Goal: Task Accomplishment & Management: Complete application form

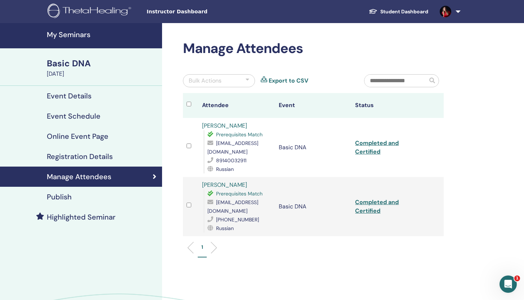
click at [63, 32] on h4 "My Seminars" at bounding box center [102, 34] width 111 height 9
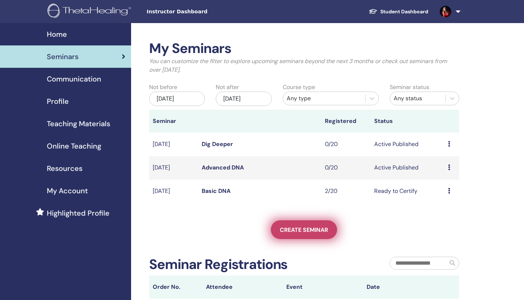
click at [318, 234] on link "Create seminar" at bounding box center [304, 229] width 66 height 19
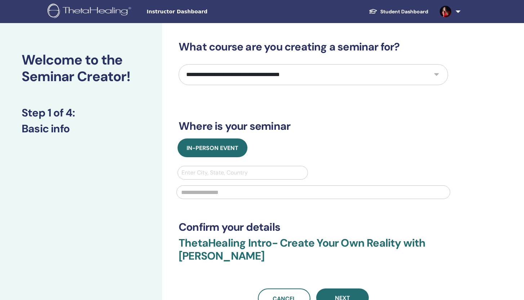
click at [280, 78] on select "**********" at bounding box center [314, 74] width 270 height 21
select select "*"
click at [179, 64] on select "**********" at bounding box center [314, 74] width 270 height 21
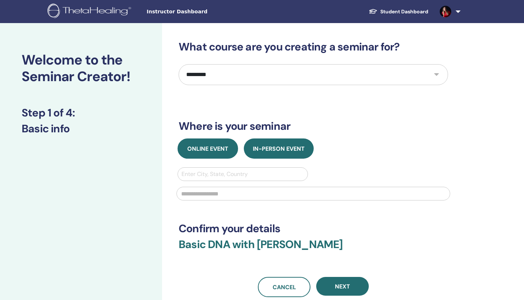
click at [217, 149] on span "Online Event" at bounding box center [207, 149] width 41 height 8
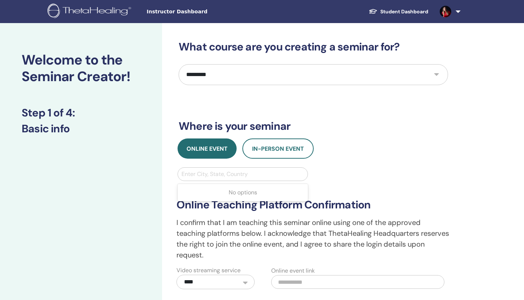
click at [228, 175] on div at bounding box center [243, 174] width 123 height 10
type input "******"
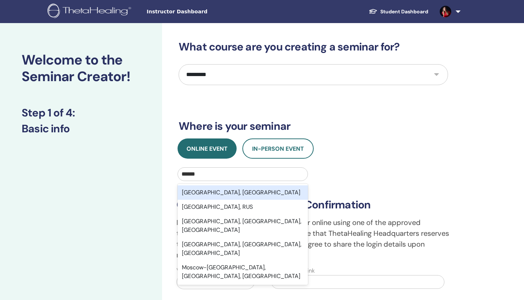
click at [226, 192] on div "Moscow, RUS" at bounding box center [243, 192] width 130 height 14
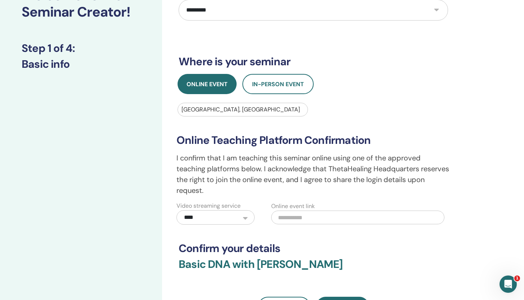
click at [314, 211] on input "text" at bounding box center [357, 218] width 173 height 14
paste input "**********"
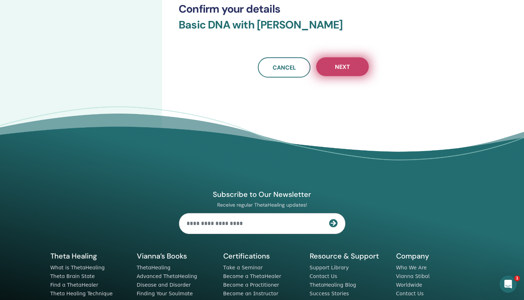
type input "**********"
click at [359, 63] on button "Next" at bounding box center [342, 66] width 53 height 19
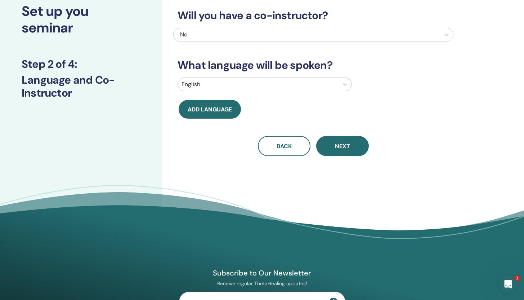
scroll to position [0, 0]
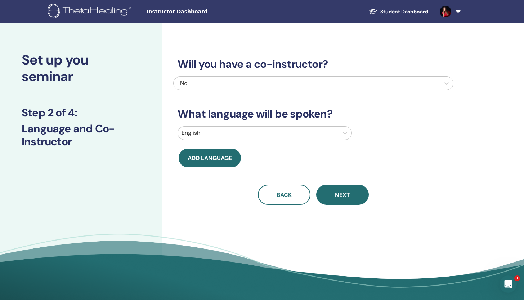
click at [302, 130] on div at bounding box center [259, 133] width 154 height 10
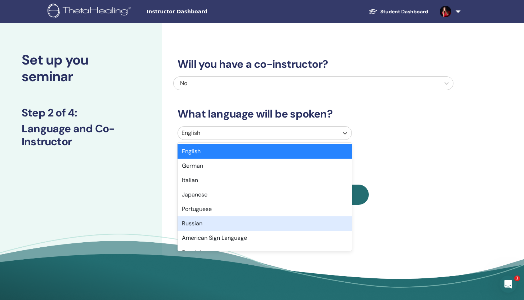
click at [258, 220] on div "Russian" at bounding box center [265, 223] width 174 height 14
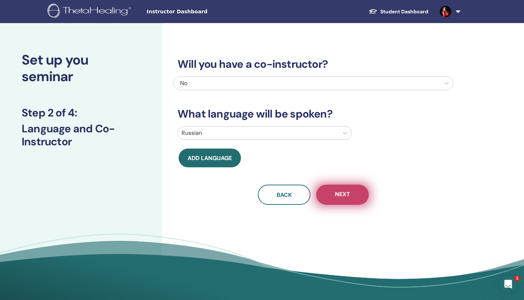
click at [340, 191] on span "Next" at bounding box center [342, 194] width 15 height 9
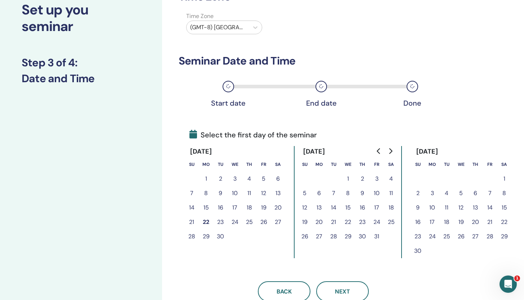
scroll to position [55, 0]
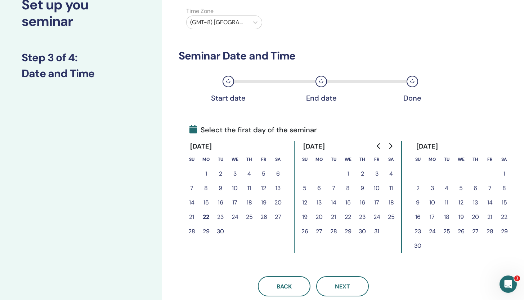
click at [222, 215] on button "23" at bounding box center [220, 217] width 14 height 14
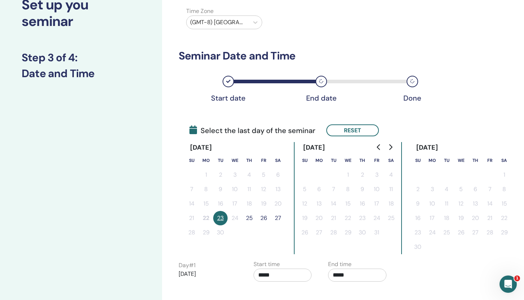
click at [252, 220] on button "25" at bounding box center [249, 218] width 14 height 14
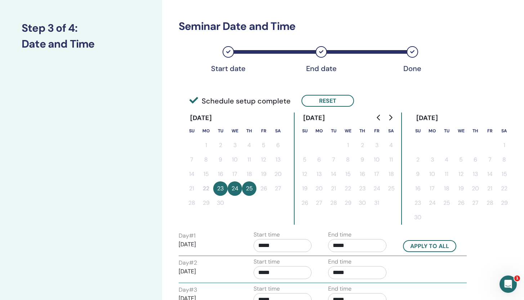
scroll to position [112, 0]
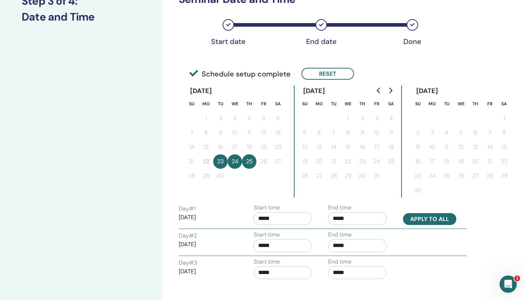
click at [427, 215] on button "Apply to all" at bounding box center [429, 219] width 53 height 12
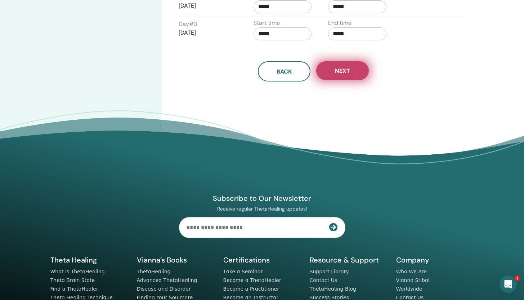
click at [351, 75] on button "Next" at bounding box center [342, 70] width 53 height 19
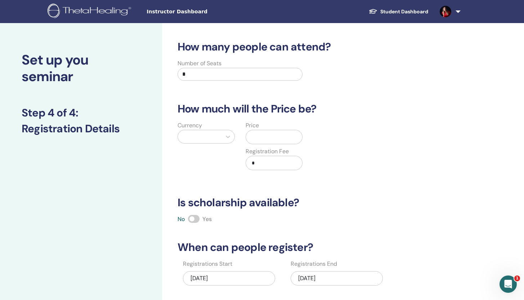
scroll to position [0, 0]
drag, startPoint x: 218, startPoint y: 79, endPoint x: 173, endPoint y: 74, distance: 45.0
click at [173, 74] on div "Number of Seats *" at bounding box center [240, 72] width 136 height 26
drag, startPoint x: 203, startPoint y: 75, endPoint x: 169, endPoint y: 73, distance: 33.9
click at [169, 73] on div "Number of Seats **" at bounding box center [308, 72] width 280 height 26
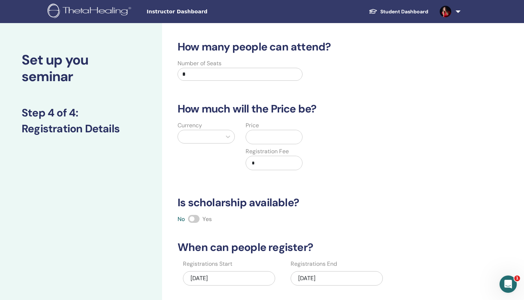
type input "*"
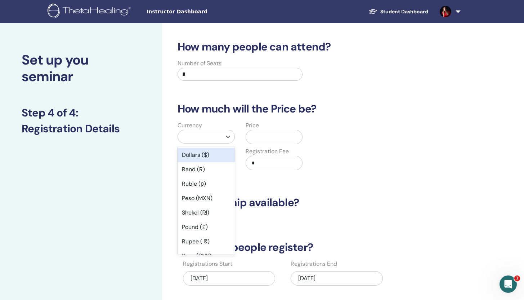
click at [206, 136] on div at bounding box center [200, 137] width 36 height 10
click at [211, 189] on div "Ruble (р)" at bounding box center [206, 184] width 57 height 14
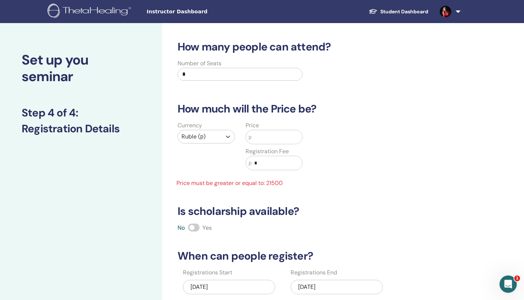
click at [276, 138] on input "text" at bounding box center [277, 137] width 51 height 14
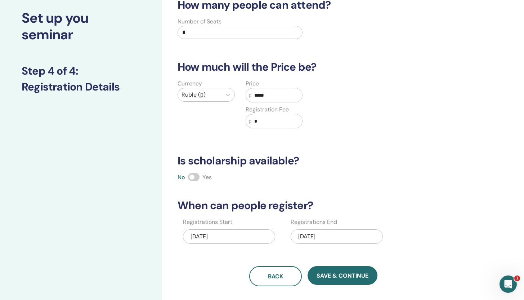
scroll to position [61, 0]
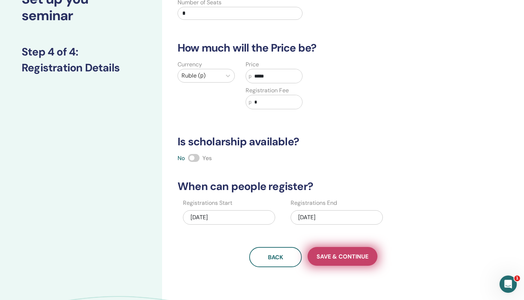
type input "*****"
click at [363, 255] on span "Save & Continue" at bounding box center [343, 257] width 52 height 8
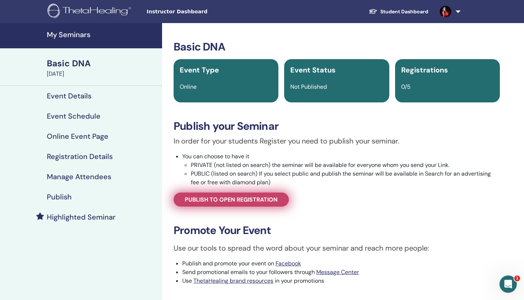
click at [256, 202] on span "Publish to open registration" at bounding box center [231, 200] width 93 height 8
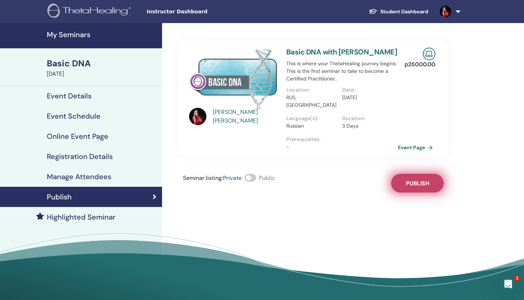
click at [403, 179] on button "Publish" at bounding box center [417, 183] width 53 height 19
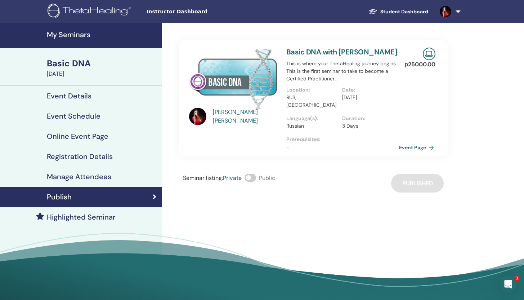
click at [412, 142] on link "Event Page" at bounding box center [418, 147] width 38 height 11
click at [423, 142] on link "Event Page" at bounding box center [418, 147] width 38 height 11
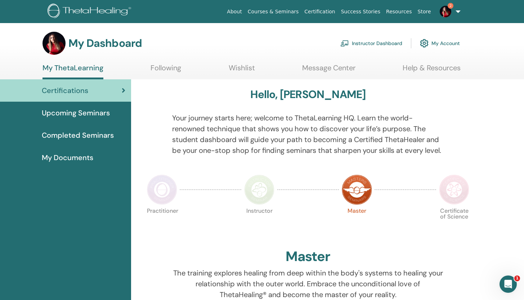
click at [447, 10] on img at bounding box center [446, 12] width 12 height 12
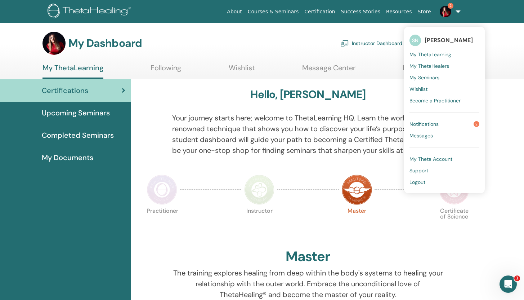
click at [442, 121] on link "Notifications 2" at bounding box center [445, 124] width 70 height 12
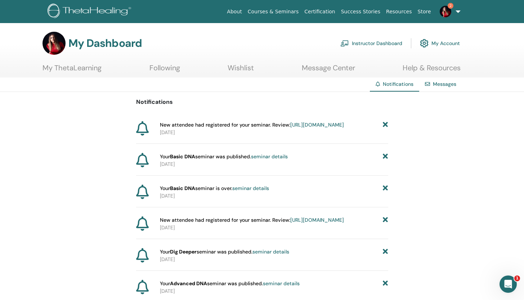
click at [326, 128] on link "[URL][DOMAIN_NAME]" at bounding box center [318, 124] width 54 height 6
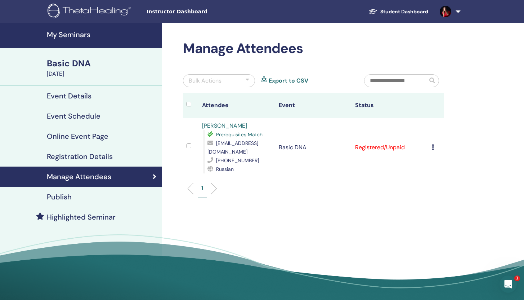
click at [113, 12] on img at bounding box center [91, 12] width 86 height 16
